Goal: Information Seeking & Learning: Learn about a topic

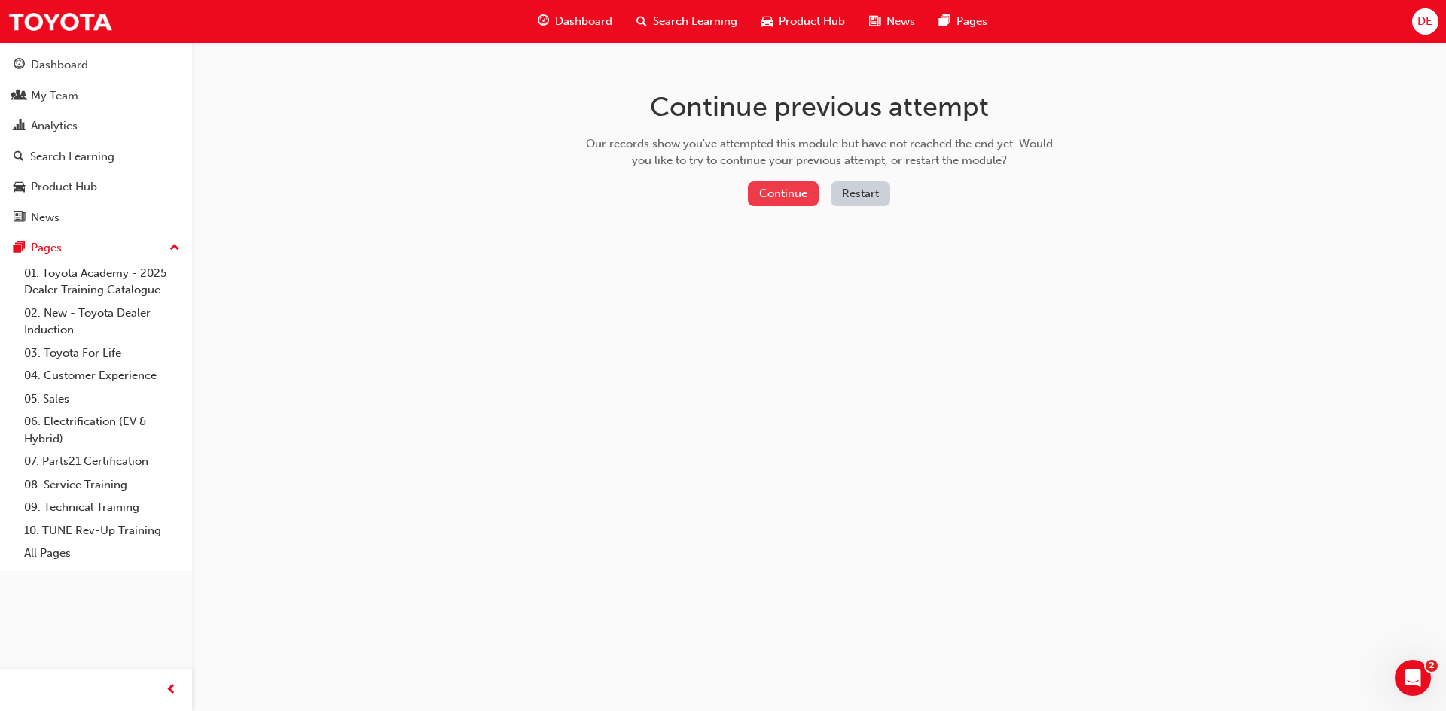
click at [790, 206] on button "Continue" at bounding box center [783, 193] width 71 height 25
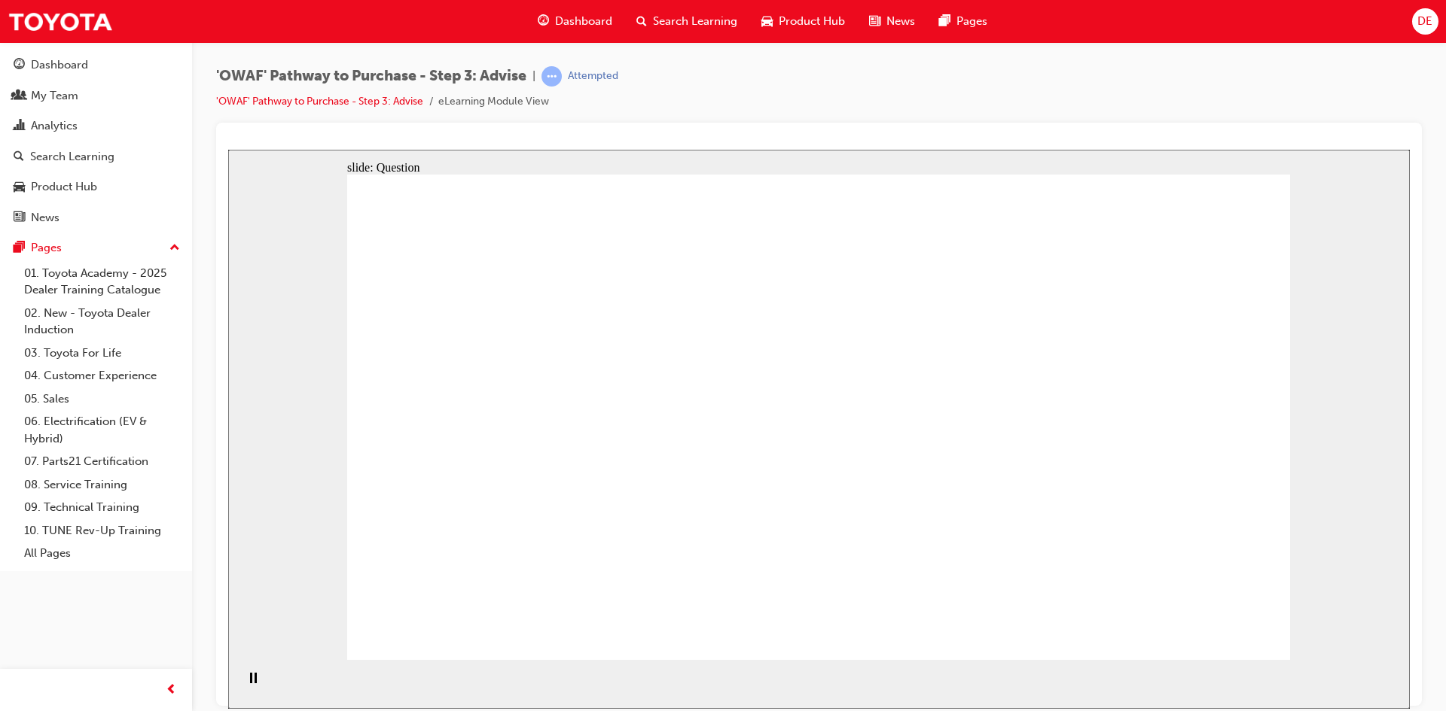
drag, startPoint x: 633, startPoint y: 567, endPoint x: 746, endPoint y: 367, distance: 229.3
drag, startPoint x: 841, startPoint y: 572, endPoint x: 585, endPoint y: 426, distance: 294.7
drag, startPoint x: 987, startPoint y: 521, endPoint x: 951, endPoint y: 430, distance: 98.0
drag, startPoint x: 797, startPoint y: 483, endPoint x: 784, endPoint y: 484, distance: 12.9
drag, startPoint x: 989, startPoint y: 500, endPoint x: 544, endPoint y: 492, distance: 444.3
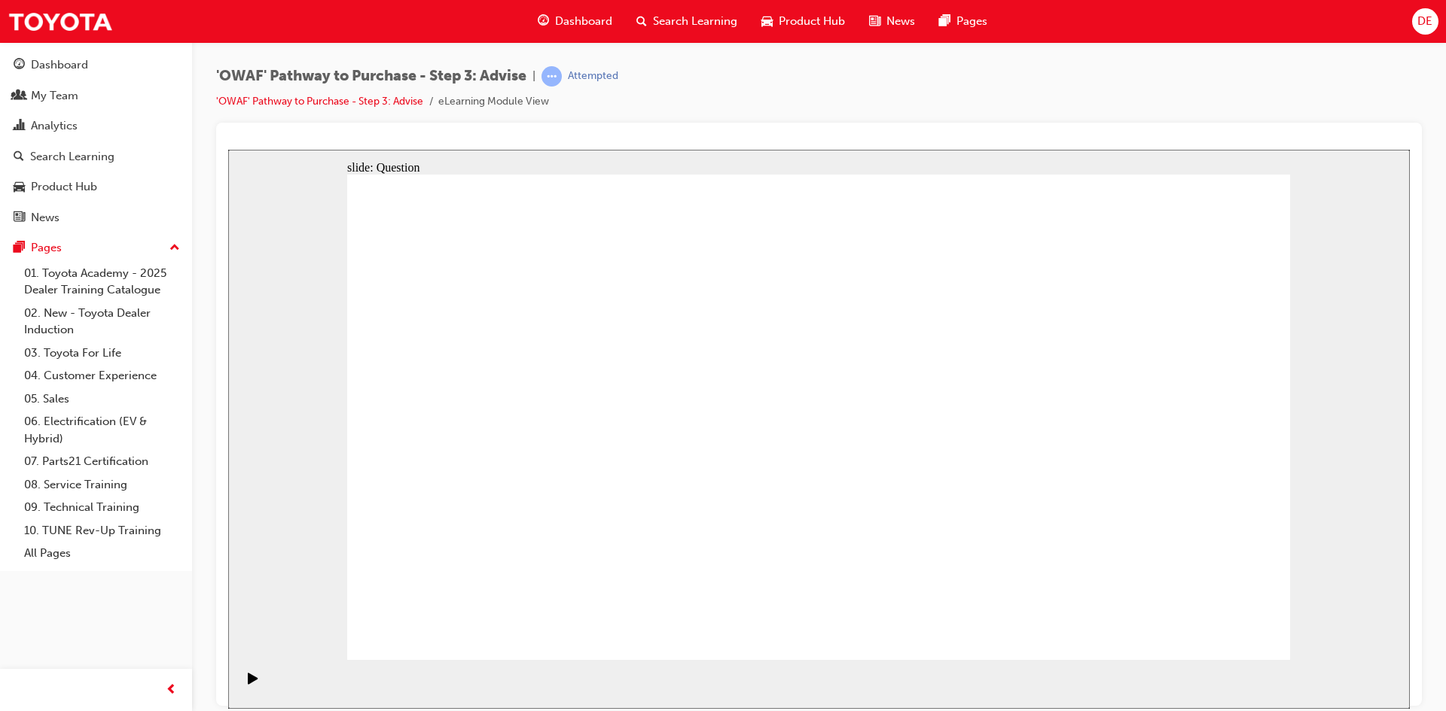
drag, startPoint x: 1116, startPoint y: 509, endPoint x: 884, endPoint y: 500, distance: 232.1
drag, startPoint x: 1160, startPoint y: 487, endPoint x: 903, endPoint y: 486, distance: 256.7
drag, startPoint x: 1153, startPoint y: 497, endPoint x: 876, endPoint y: 504, distance: 277.1
drag, startPoint x: 1176, startPoint y: 494, endPoint x: 600, endPoint y: 486, distance: 576.0
drag, startPoint x: 1173, startPoint y: 504, endPoint x: 582, endPoint y: 489, distance: 591.2
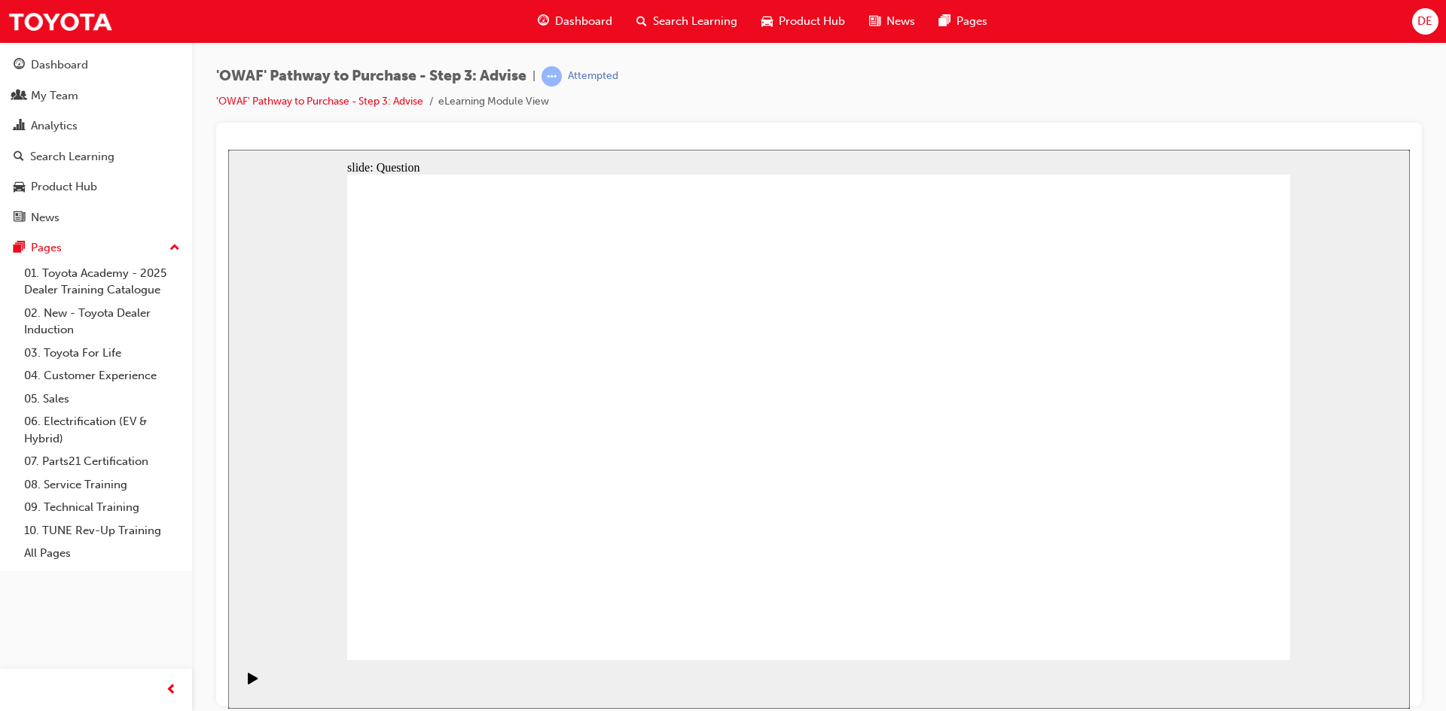
drag, startPoint x: 1100, startPoint y: 492, endPoint x: 546, endPoint y: 493, distance: 554.1
drag, startPoint x: 504, startPoint y: 366, endPoint x: 940, endPoint y: 379, distance: 436.1
drag, startPoint x: 792, startPoint y: 438, endPoint x: 902, endPoint y: 434, distance: 110.0
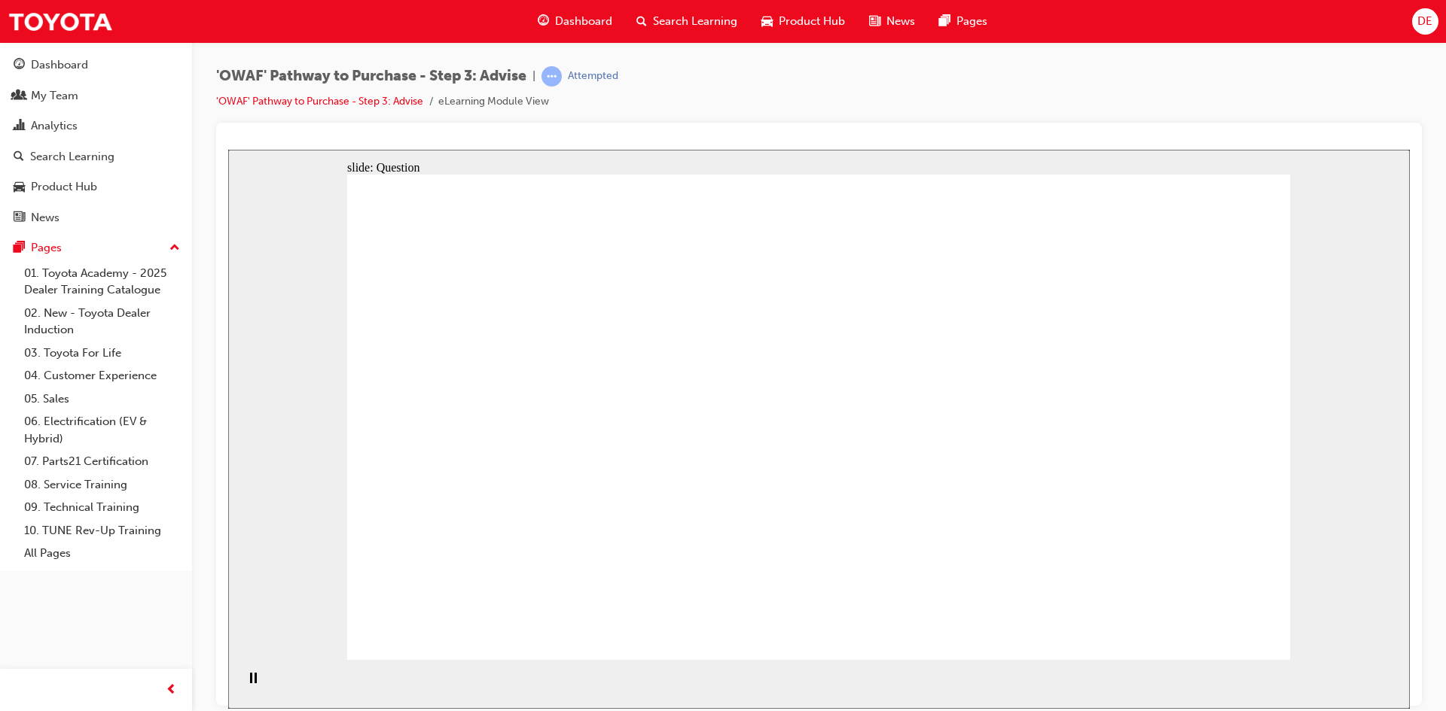
drag, startPoint x: 940, startPoint y: 440, endPoint x: 713, endPoint y: 475, distance: 229.4
drag, startPoint x: 620, startPoint y: 509, endPoint x: 879, endPoint y: 486, distance: 260.0
drag, startPoint x: 619, startPoint y: 514, endPoint x: 1063, endPoint y: 460, distance: 447.5
drag, startPoint x: 730, startPoint y: 473, endPoint x: 798, endPoint y: 556, distance: 107.6
drag, startPoint x: 830, startPoint y: 380, endPoint x: 462, endPoint y: 559, distance: 409.8
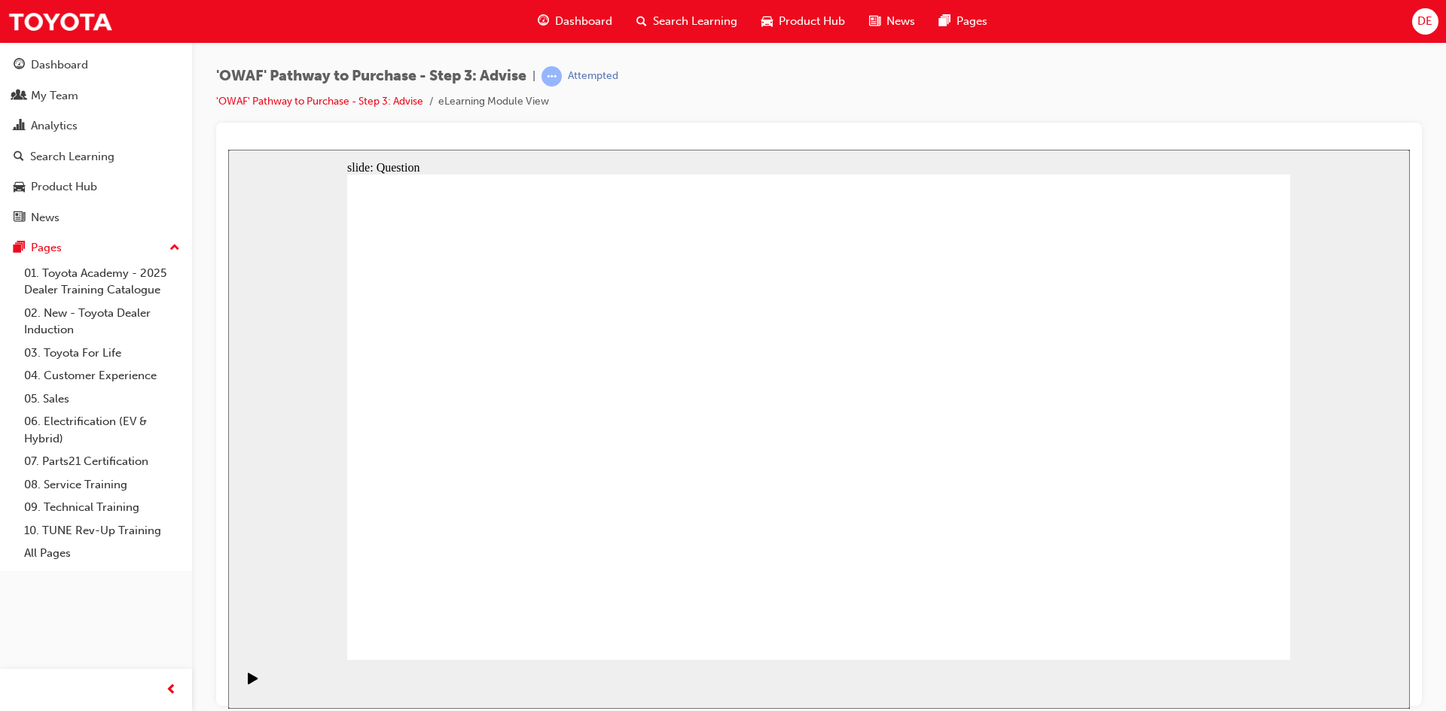
drag, startPoint x: 915, startPoint y: 365, endPoint x: 550, endPoint y: 545, distance: 407.1
drag, startPoint x: 1202, startPoint y: 367, endPoint x: 722, endPoint y: 540, distance: 510.3
drag, startPoint x: 1016, startPoint y: 363, endPoint x: 644, endPoint y: 544, distance: 413.8
drag, startPoint x: 898, startPoint y: 464, endPoint x: 909, endPoint y: 561, distance: 97.8
drag, startPoint x: 416, startPoint y: 371, endPoint x: 1065, endPoint y: 556, distance: 674.0
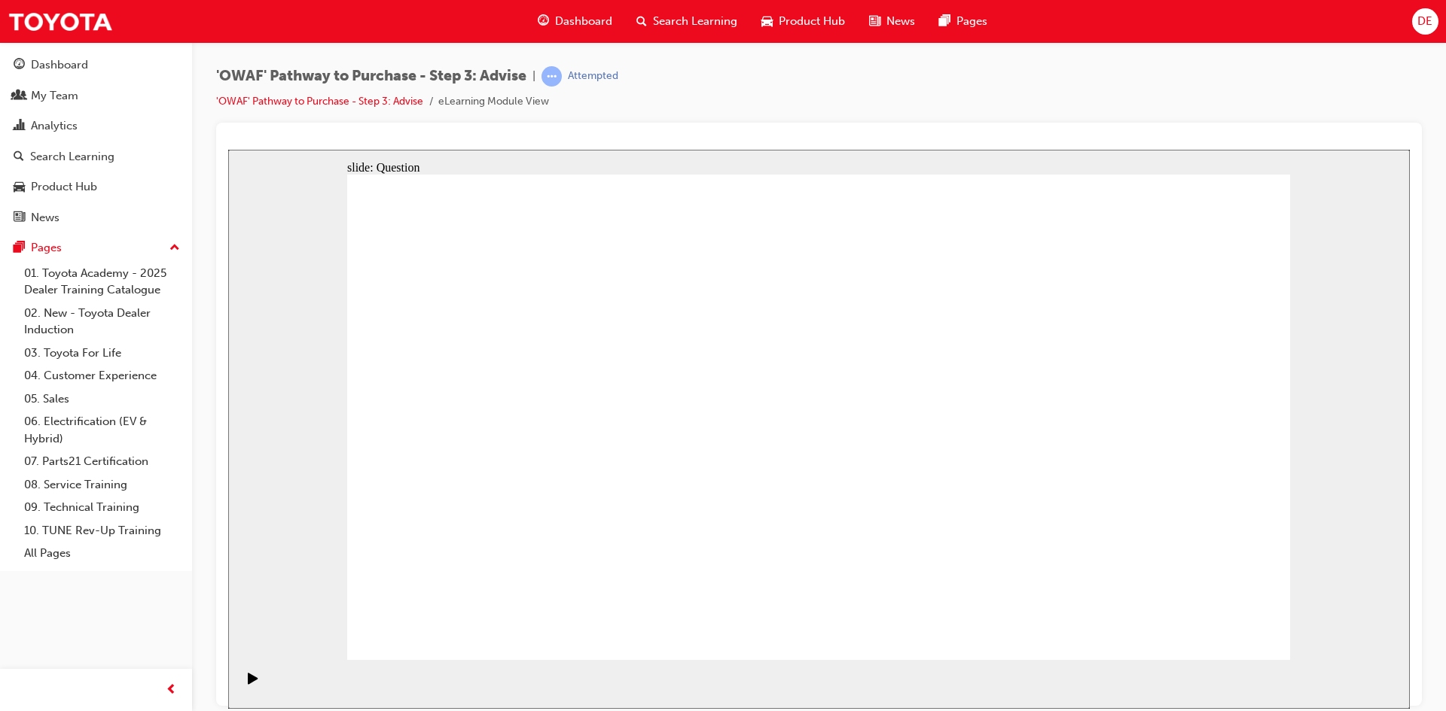
drag, startPoint x: 1082, startPoint y: 398, endPoint x: 1001, endPoint y: 564, distance: 185.2
drag, startPoint x: 635, startPoint y: 370, endPoint x: 1182, endPoint y: 537, distance: 571.4
drag, startPoint x: 1126, startPoint y: 546, endPoint x: 1230, endPoint y: 548, distance: 103.9
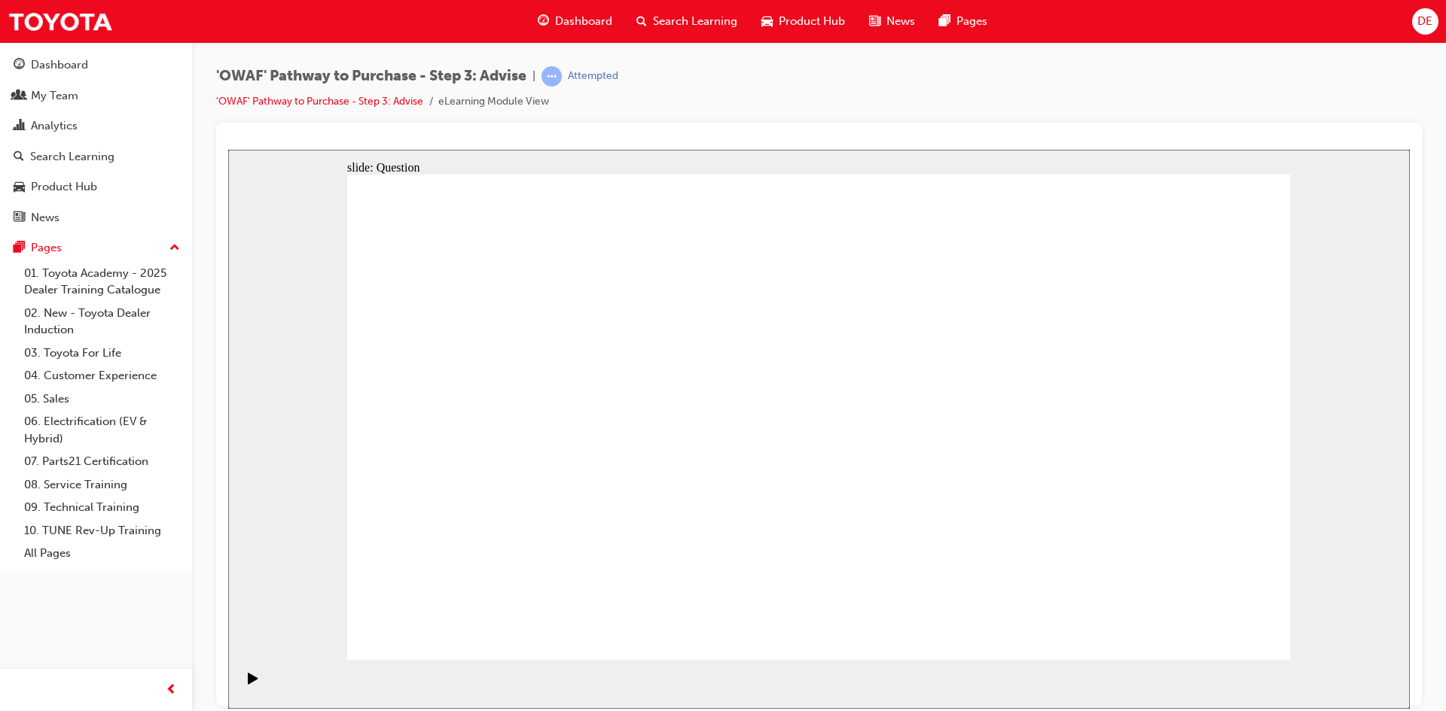
drag, startPoint x: 652, startPoint y: 368, endPoint x: 1102, endPoint y: 546, distance: 484.0
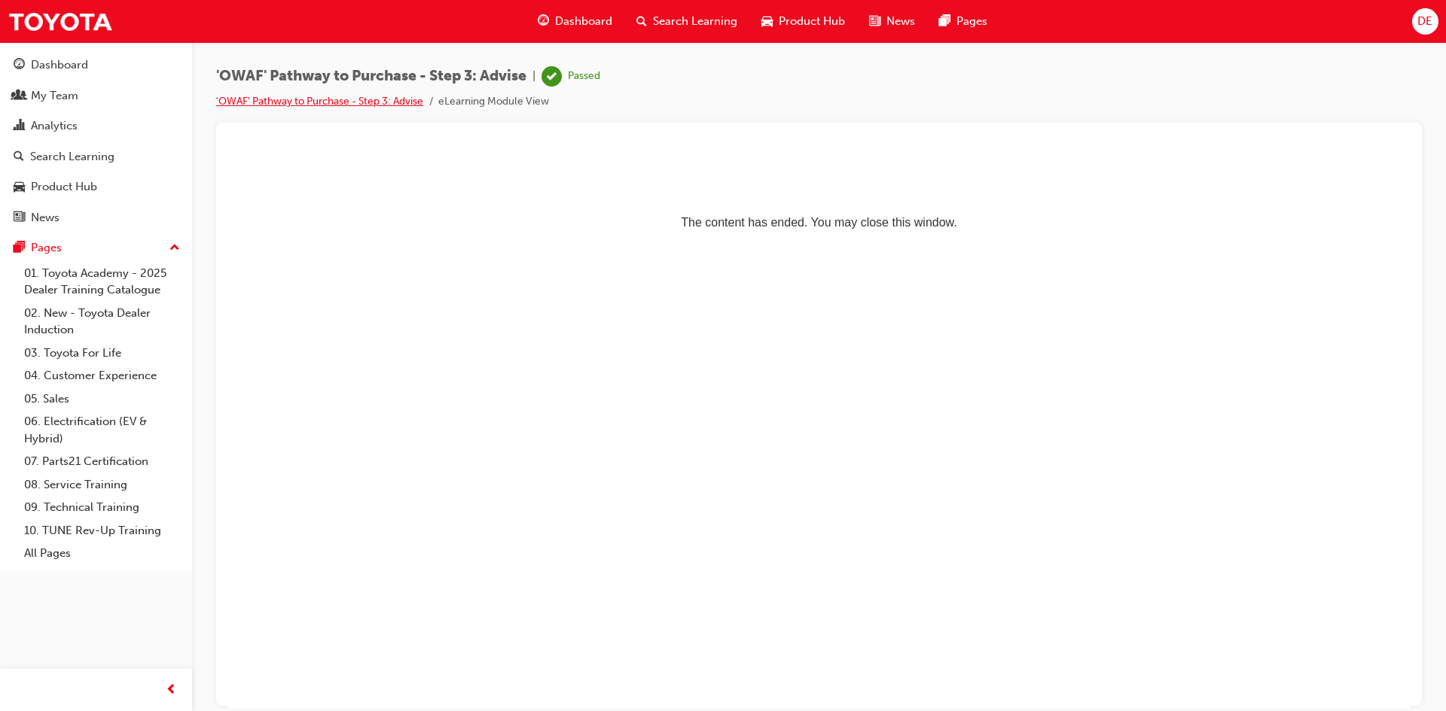
click at [276, 99] on link "'OWAF' Pathway to Purchase - Step 3: Advise" at bounding box center [319, 101] width 207 height 13
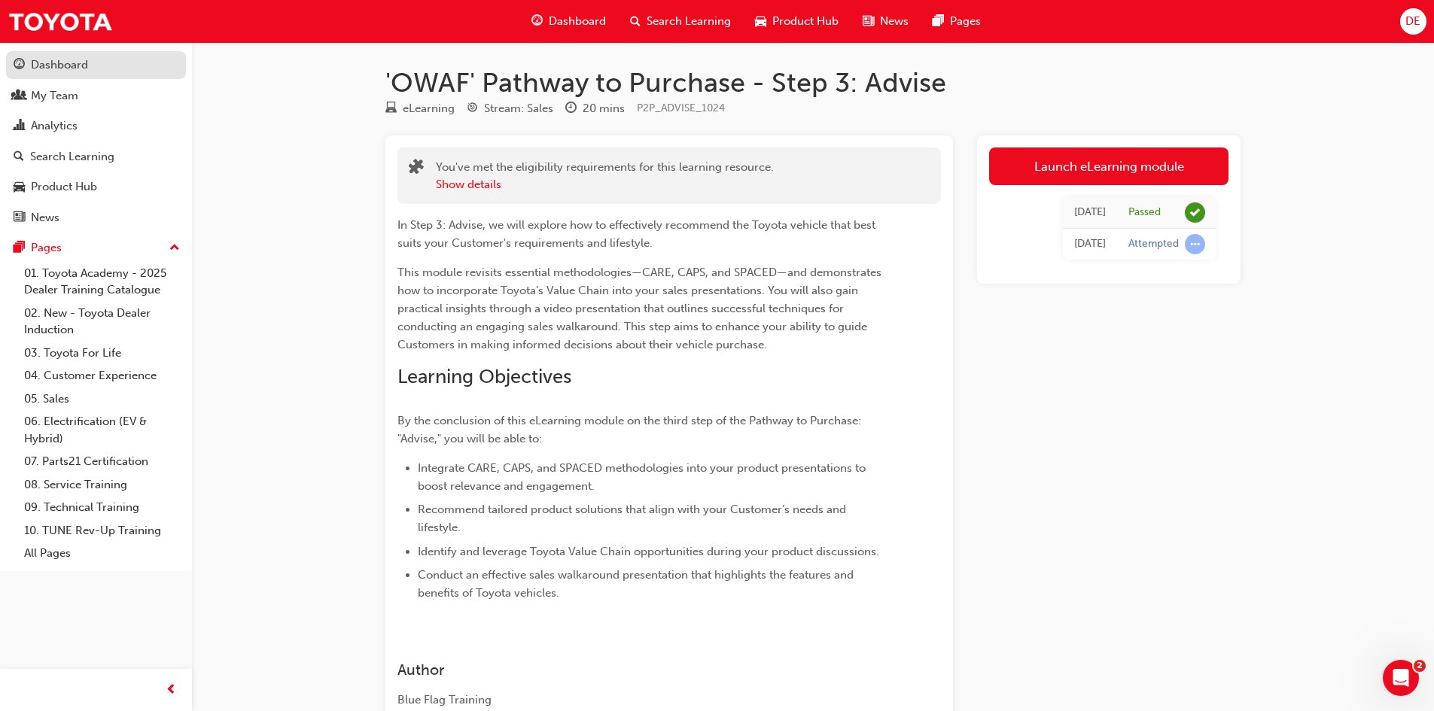
click at [69, 71] on div "Dashboard" at bounding box center [59, 64] width 57 height 17
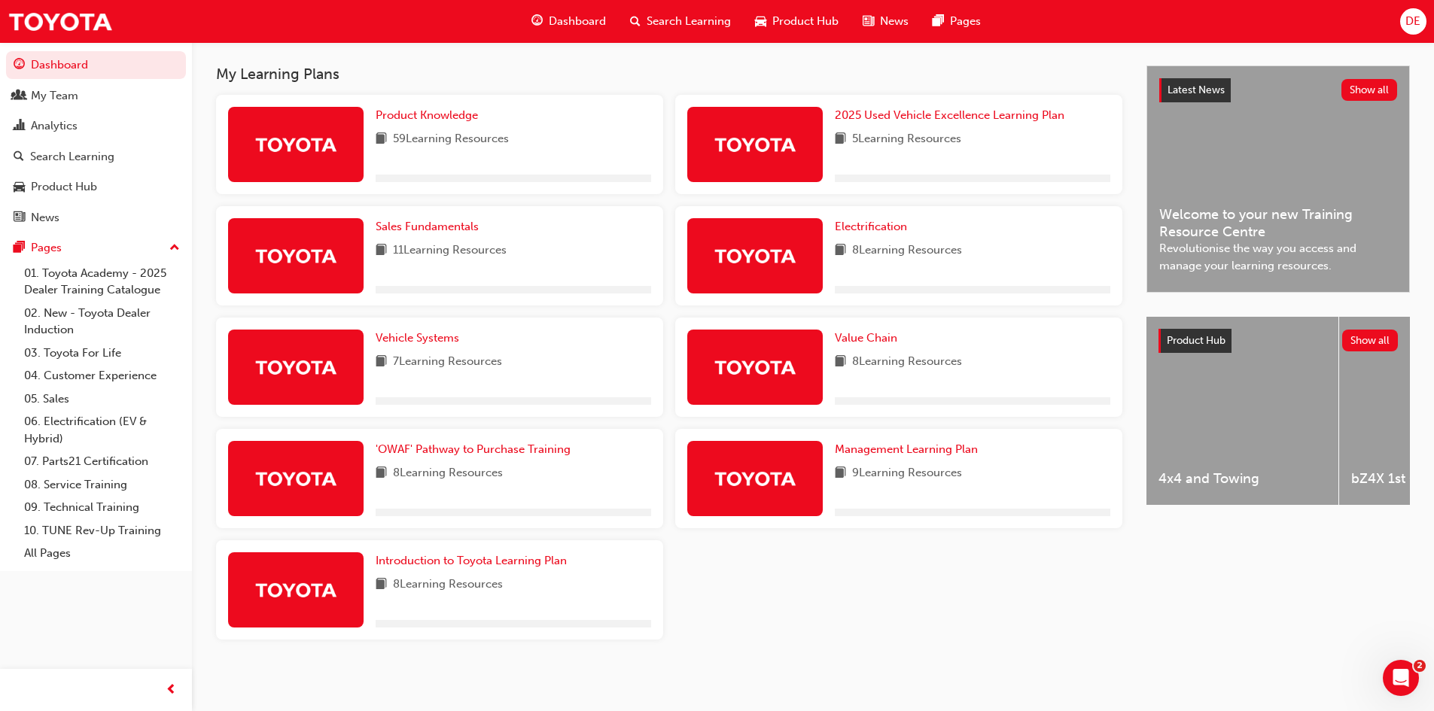
scroll to position [267, 0]
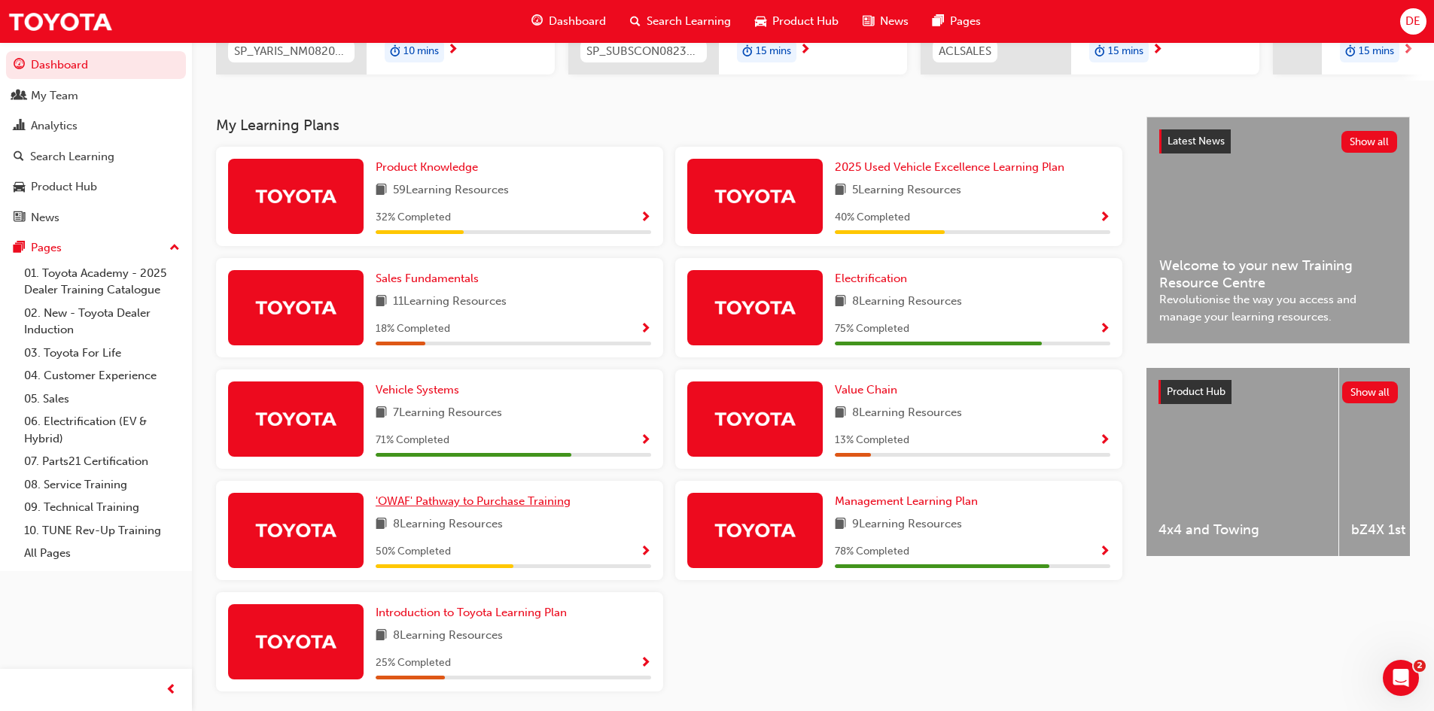
click at [506, 508] on span "'OWAF' Pathway to Purchase Training" at bounding box center [473, 502] width 195 height 14
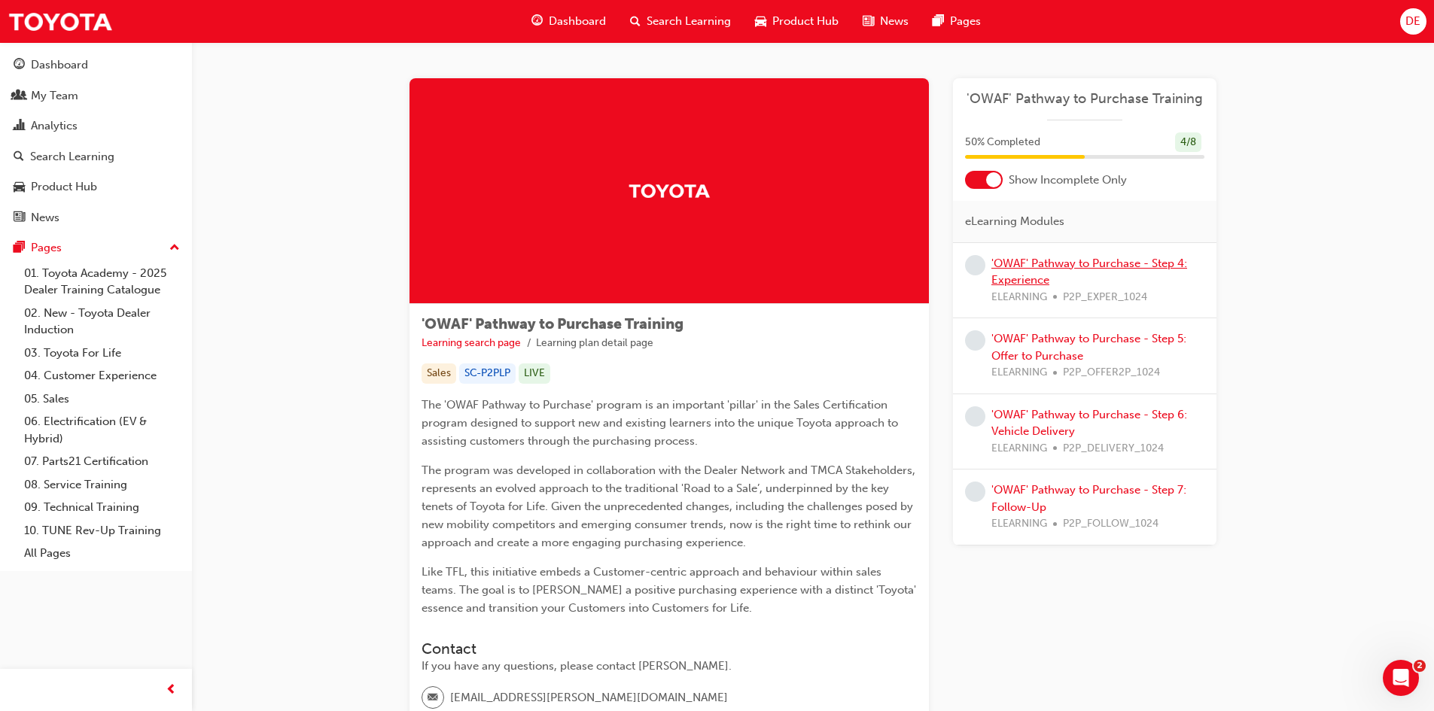
click at [1023, 264] on link "'OWAF' Pathway to Purchase - Step 4: Experience" at bounding box center [1090, 272] width 196 height 31
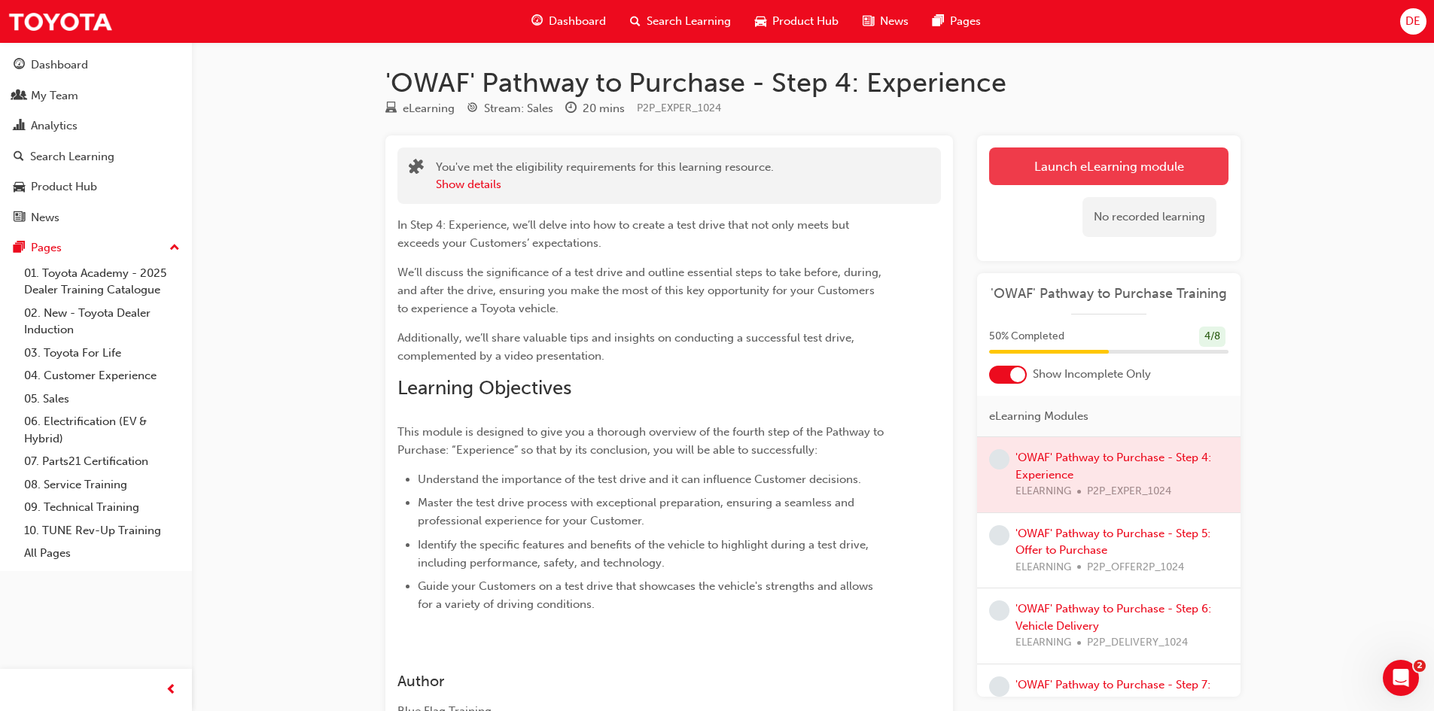
click at [1043, 176] on link "Launch eLearning module" at bounding box center [1108, 167] width 239 height 38
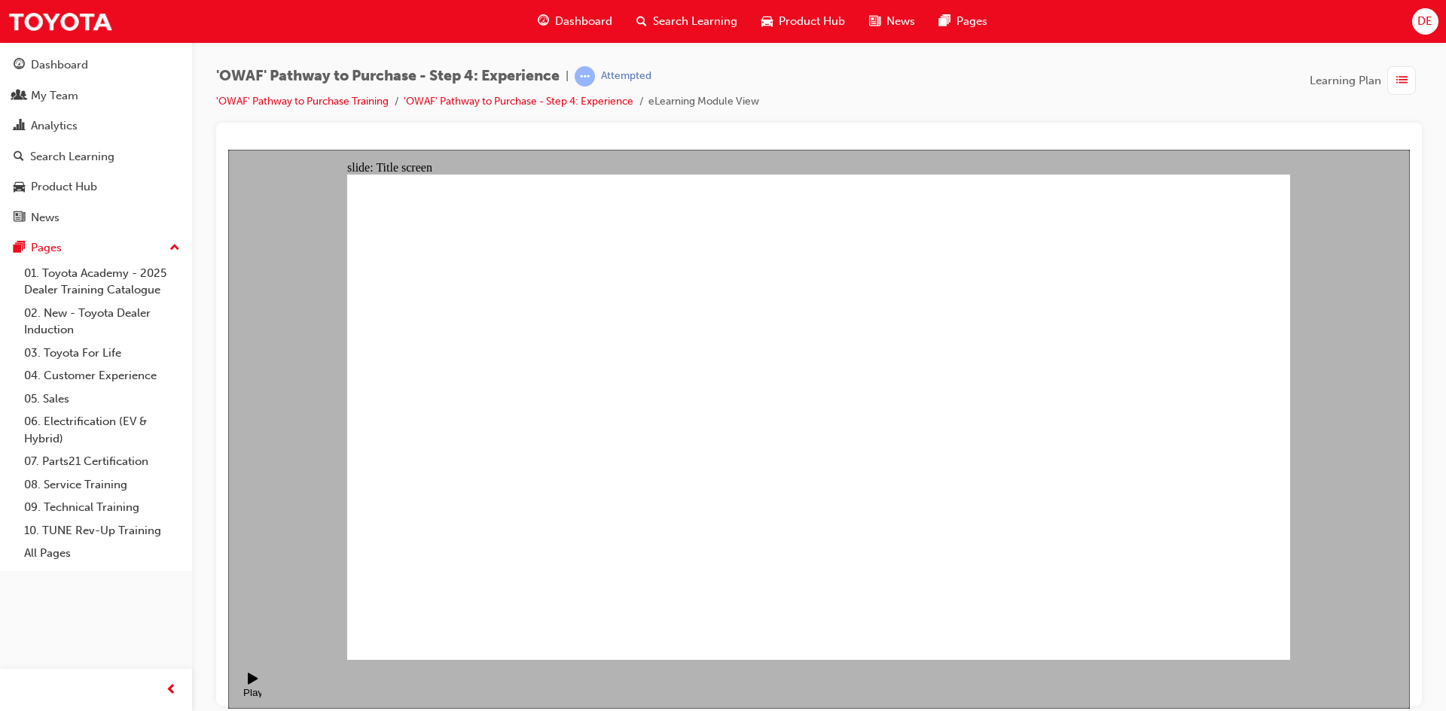
drag, startPoint x: 1238, startPoint y: 643, endPoint x: 1245, endPoint y: 628, distance: 16.2
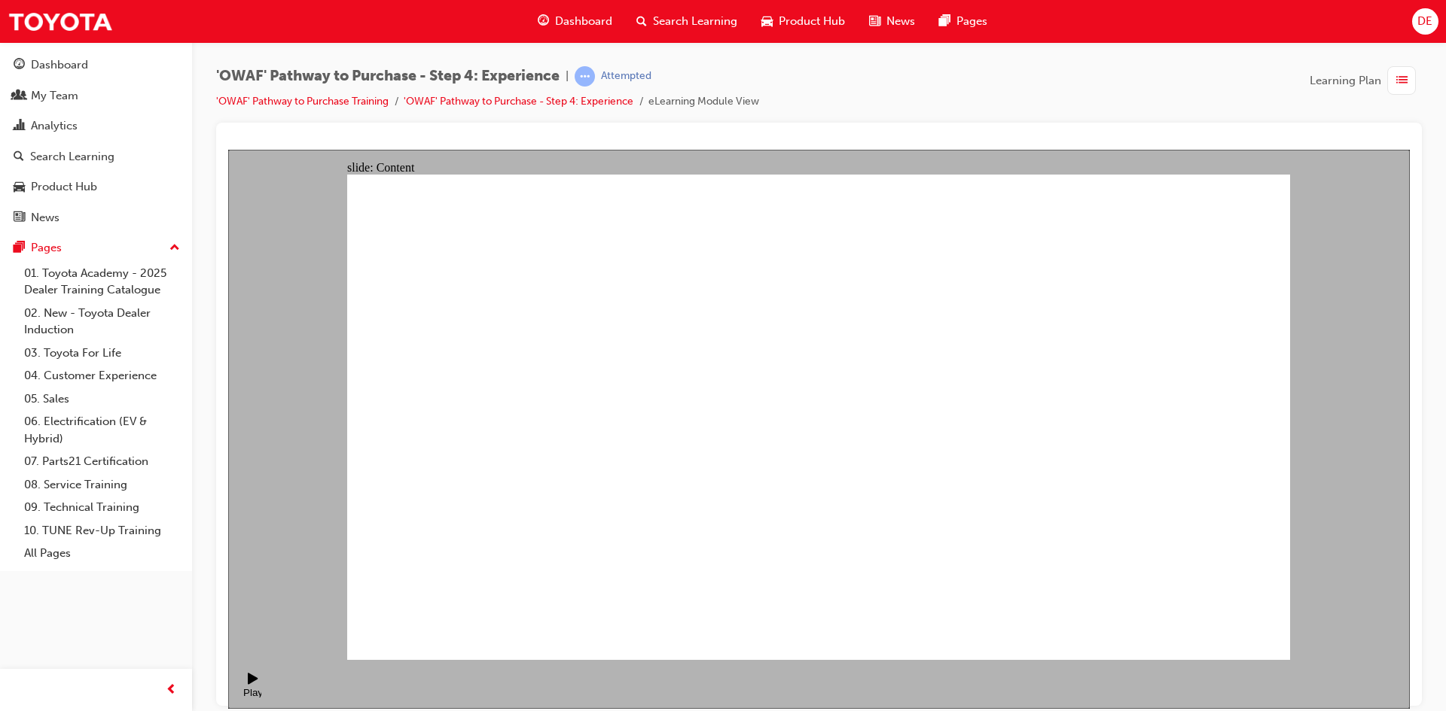
drag, startPoint x: 1215, startPoint y: 642, endPoint x: 1219, endPoint y: 635, distance: 8.4
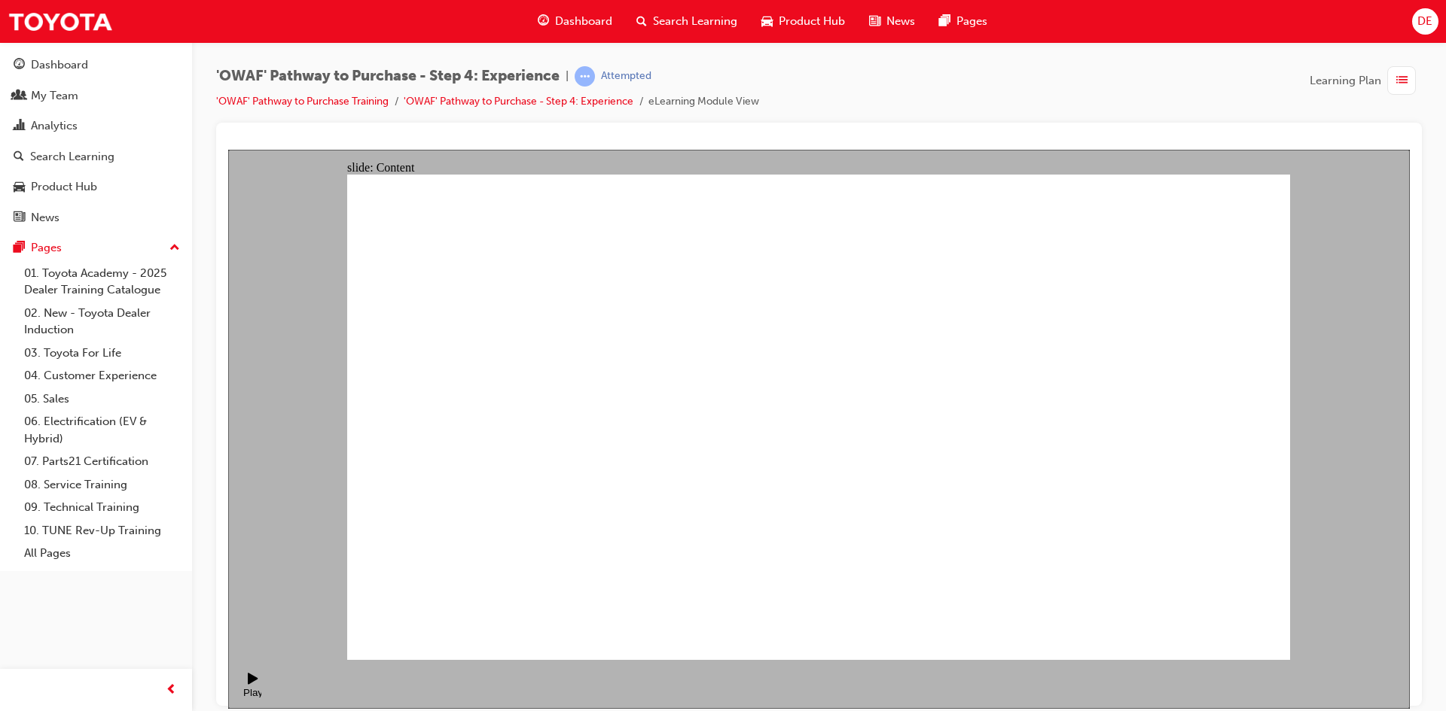
drag, startPoint x: 1237, startPoint y: 639, endPoint x: 1238, endPoint y: 621, distance: 18.1
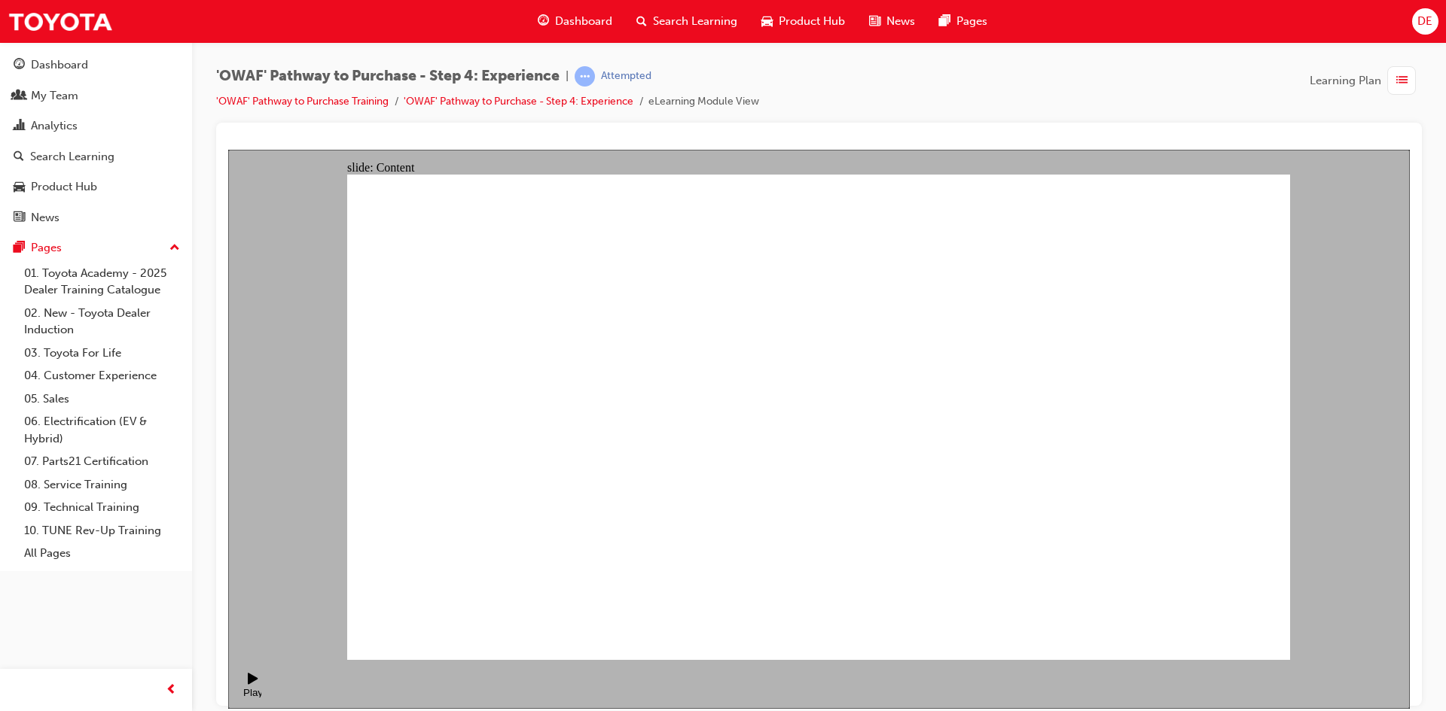
drag, startPoint x: 997, startPoint y: 396, endPoint x: 990, endPoint y: 400, distance: 7.8
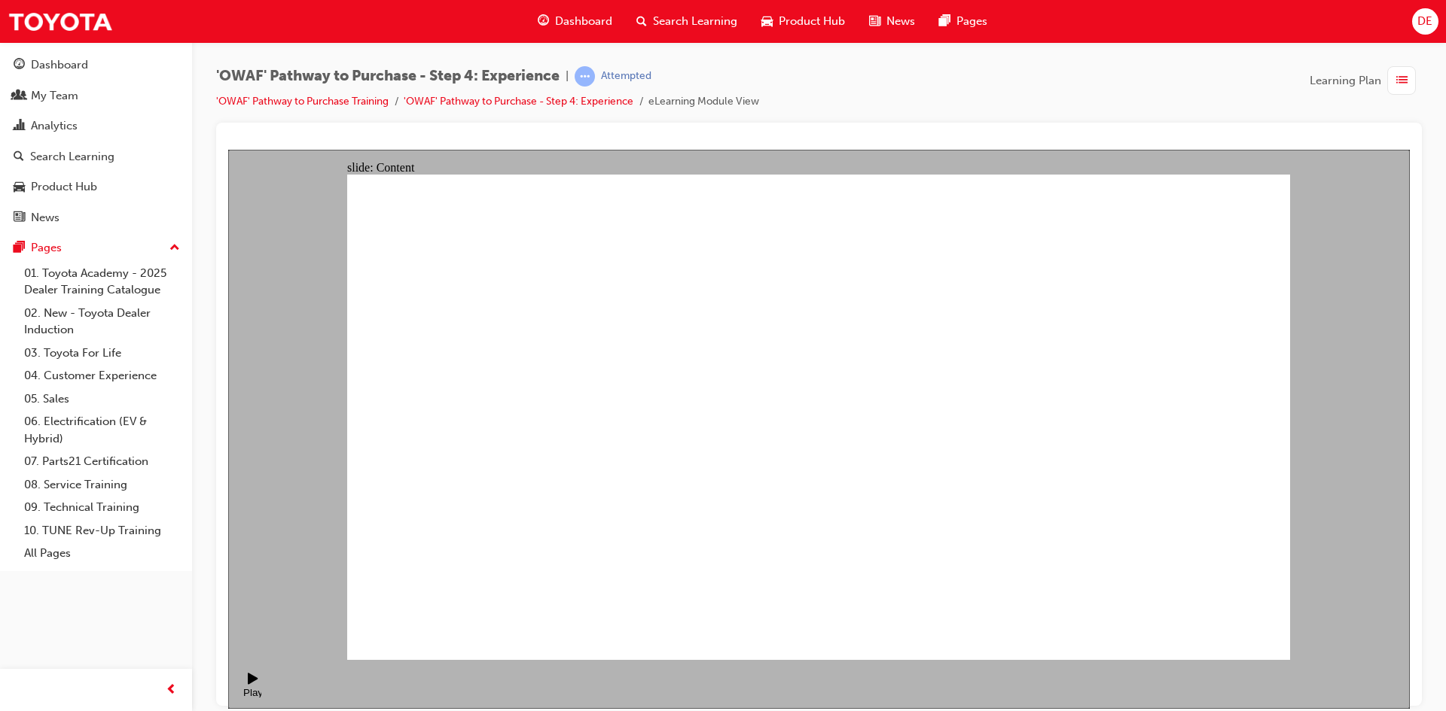
drag, startPoint x: 877, startPoint y: 352, endPoint x: 875, endPoint y: 386, distance: 34.7
drag, startPoint x: 876, startPoint y: 414, endPoint x: 876, endPoint y: 447, distance: 33.1
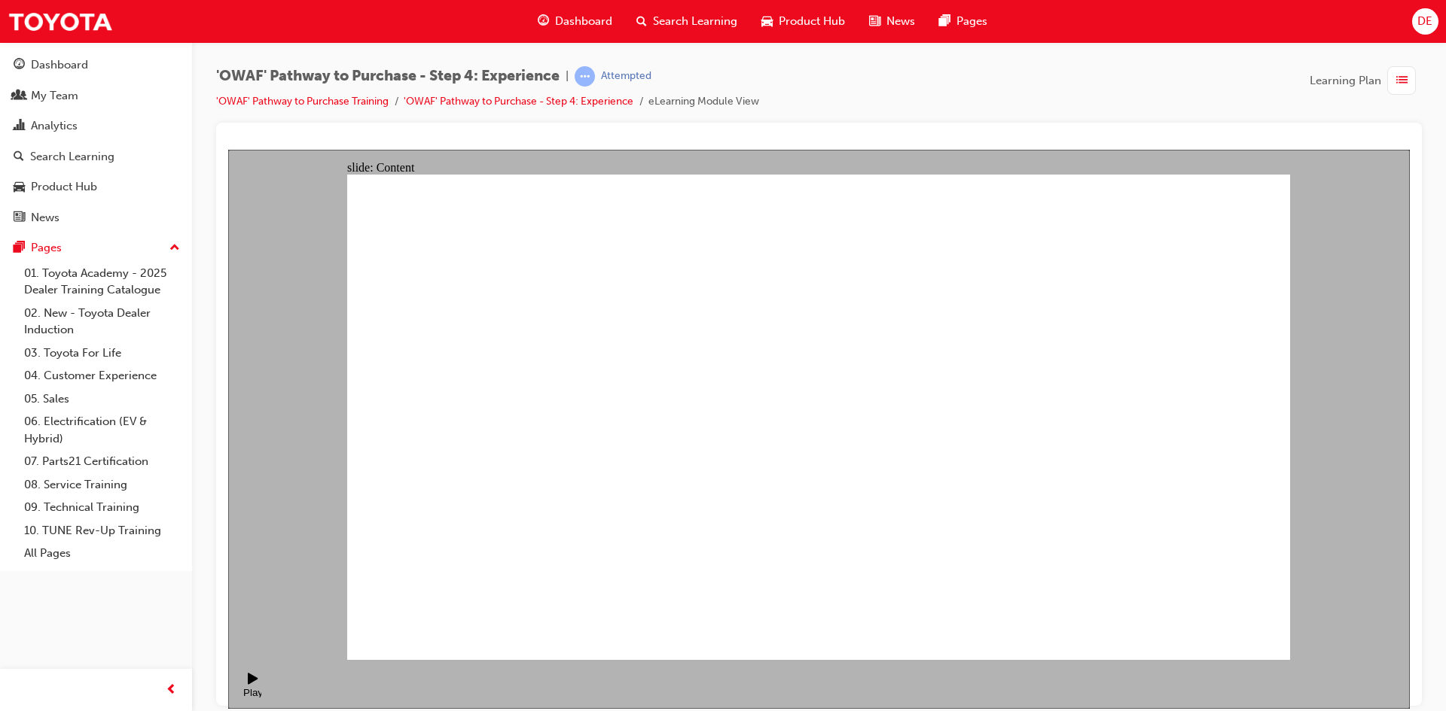
click at [1155, 54] on div "'OWAF' Pathway to Purchase - Step 4: Experience | Attempted 'OWAF' Pathway to P…" at bounding box center [819, 358] width 1254 height 632
drag, startPoint x: 614, startPoint y: 355, endPoint x: 695, endPoint y: 384, distance: 85.5
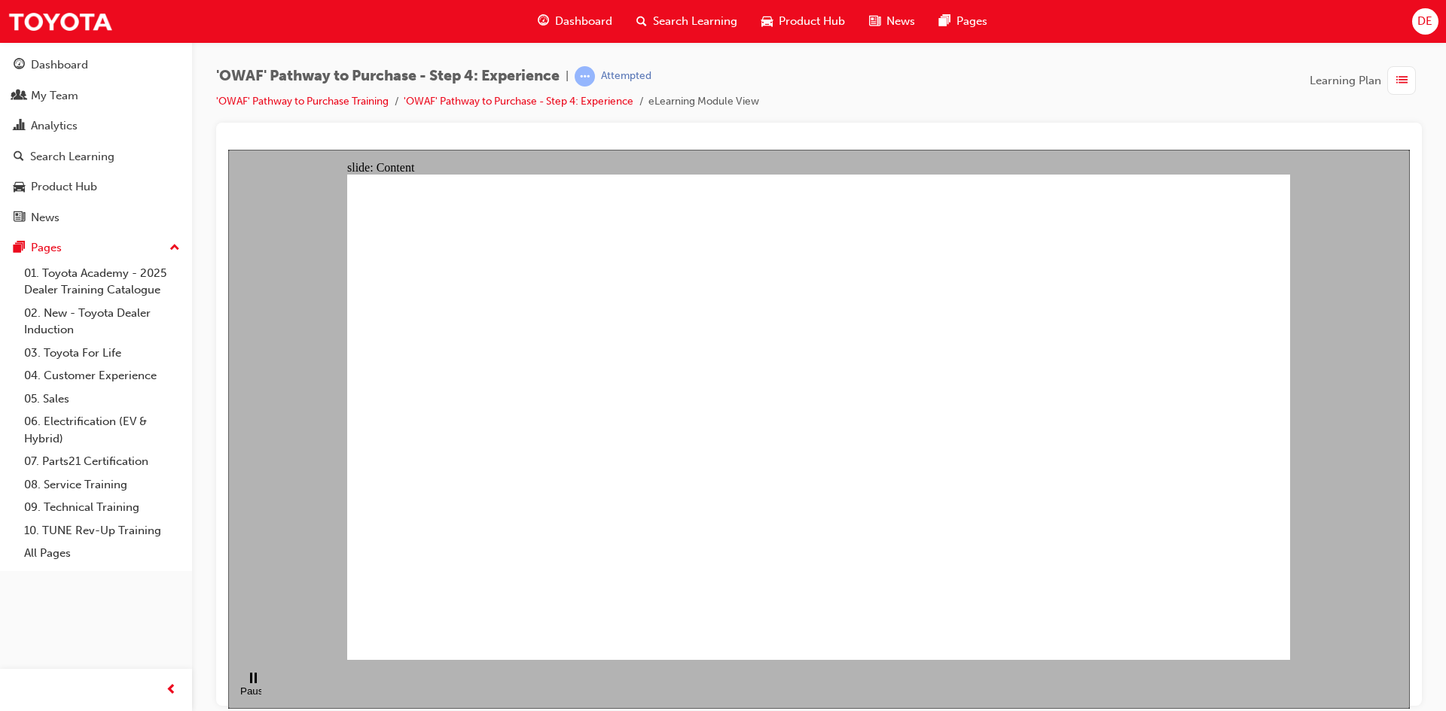
drag, startPoint x: 963, startPoint y: 464, endPoint x: 961, endPoint y: 477, distance: 12.9
